Goal: Navigation & Orientation: Find specific page/section

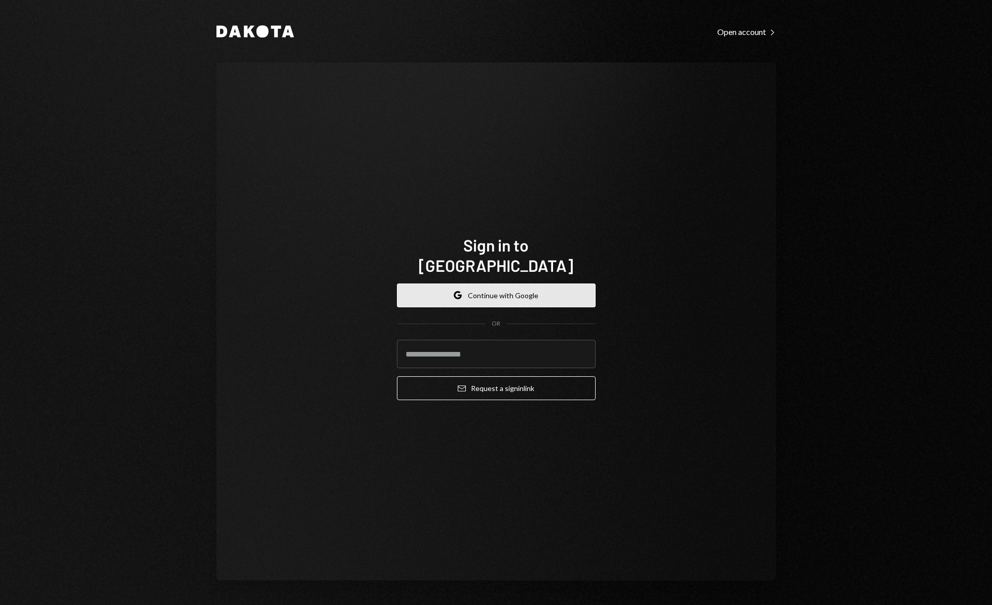
click at [482, 283] on button "Google Continue with Google" at bounding box center [496, 295] width 199 height 24
click at [491, 283] on button "Google Continue with Google" at bounding box center [496, 295] width 199 height 24
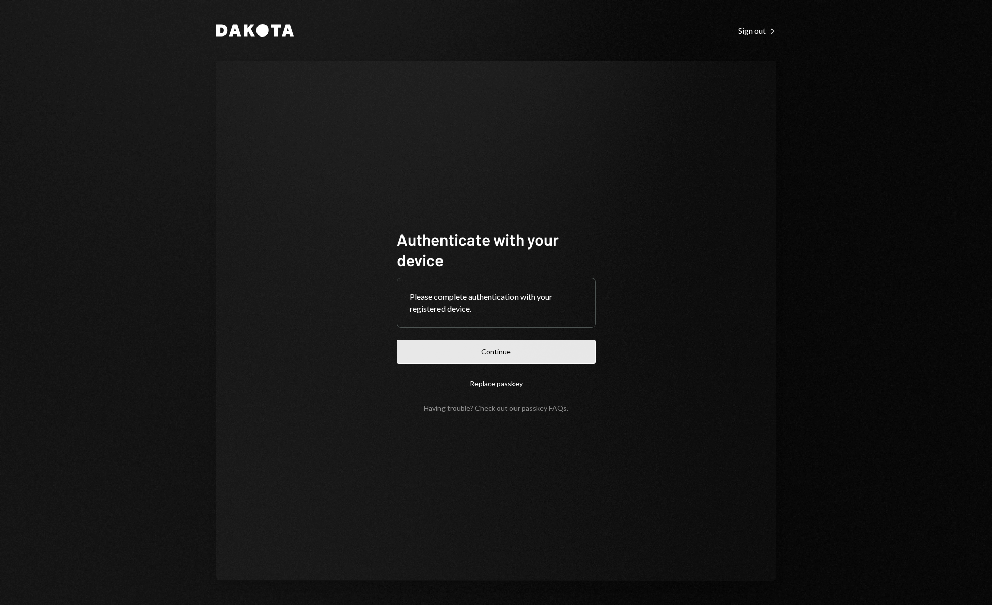
click at [485, 352] on button "Continue" at bounding box center [496, 352] width 199 height 24
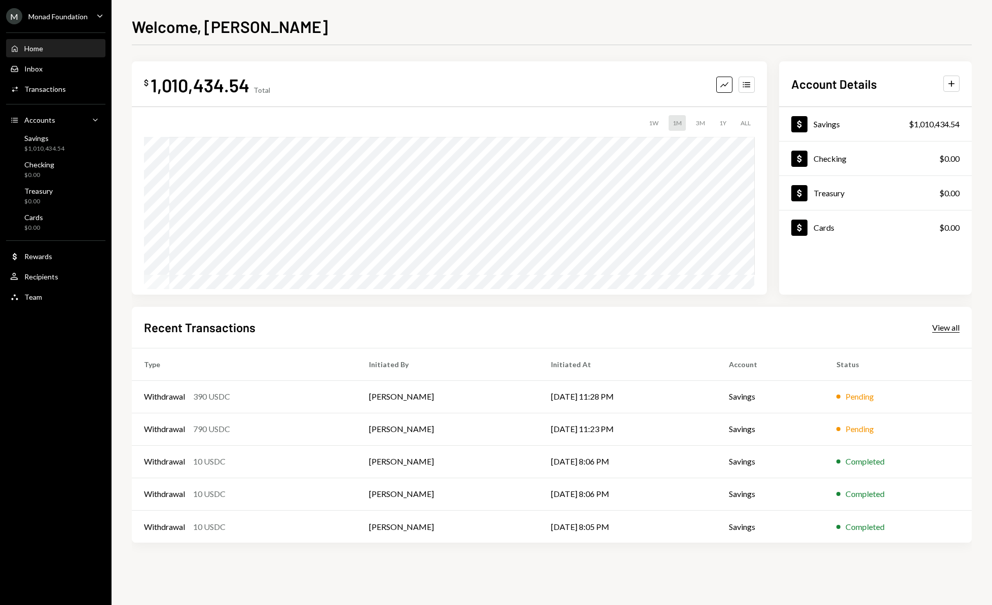
click at [947, 326] on div "View all" at bounding box center [945, 327] width 27 height 10
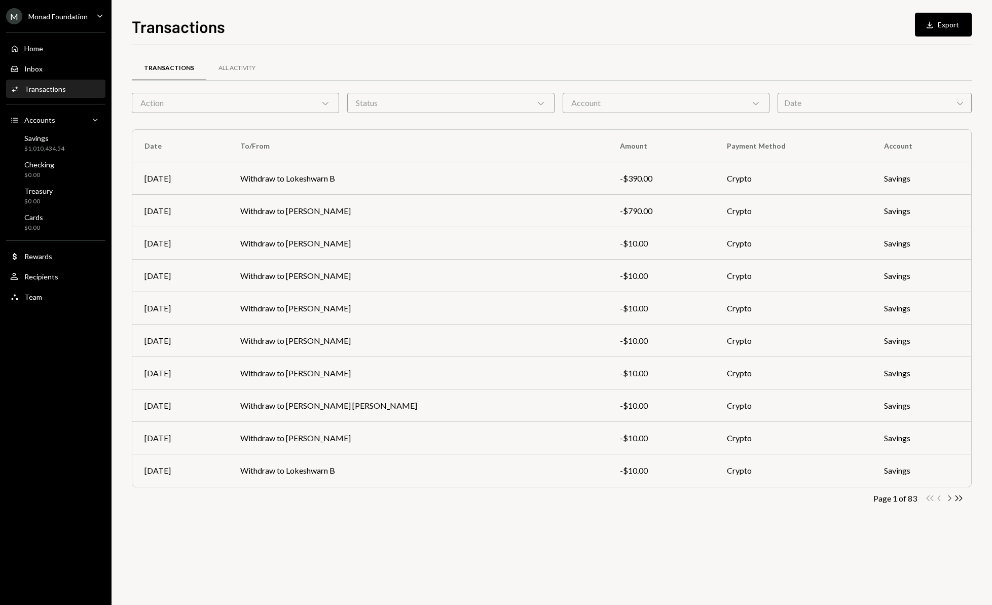
click at [951, 496] on icon "Chevron Right" at bounding box center [949, 498] width 10 height 10
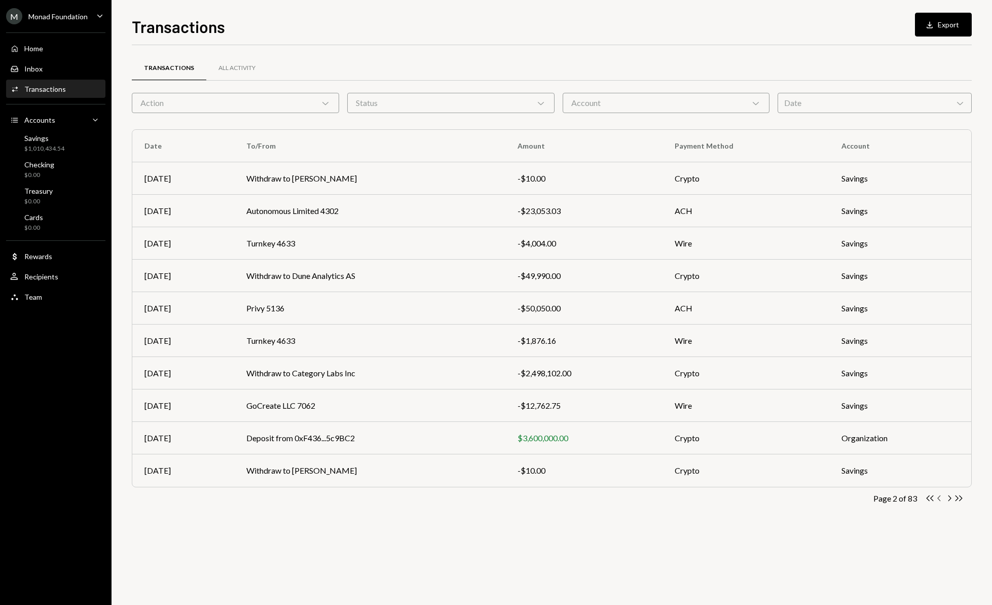
click at [939, 498] on icon "Chevron Left" at bounding box center [940, 498] width 10 height 10
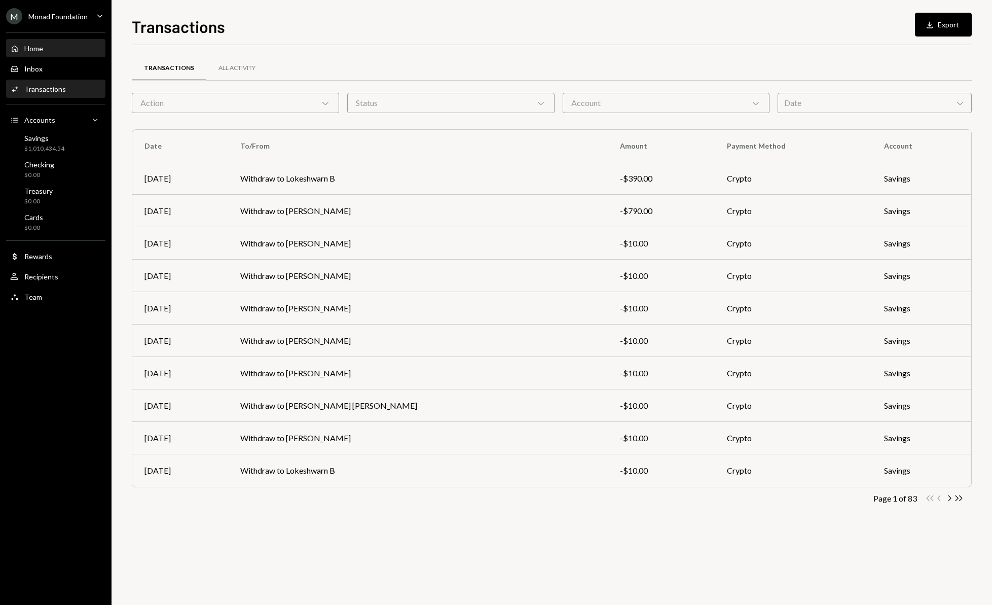
click at [57, 48] on div "Home Home" at bounding box center [55, 48] width 91 height 9
